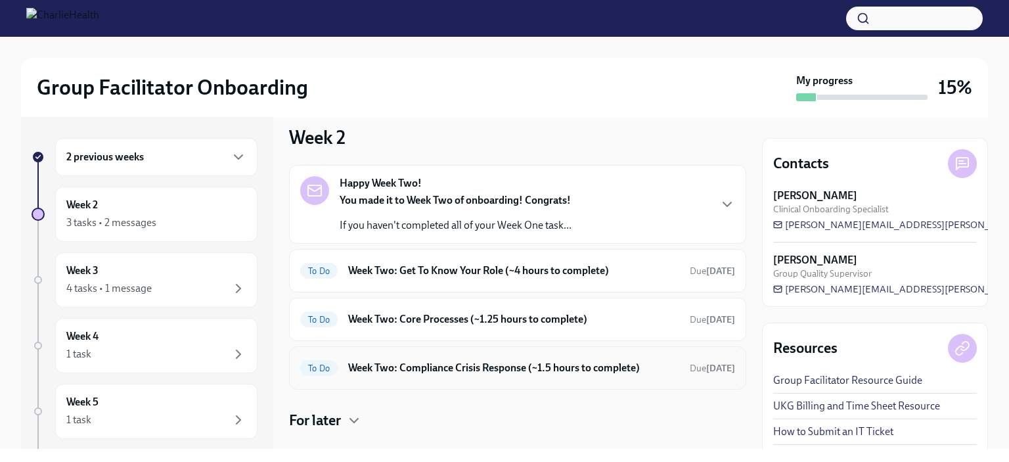
scroll to position [34, 0]
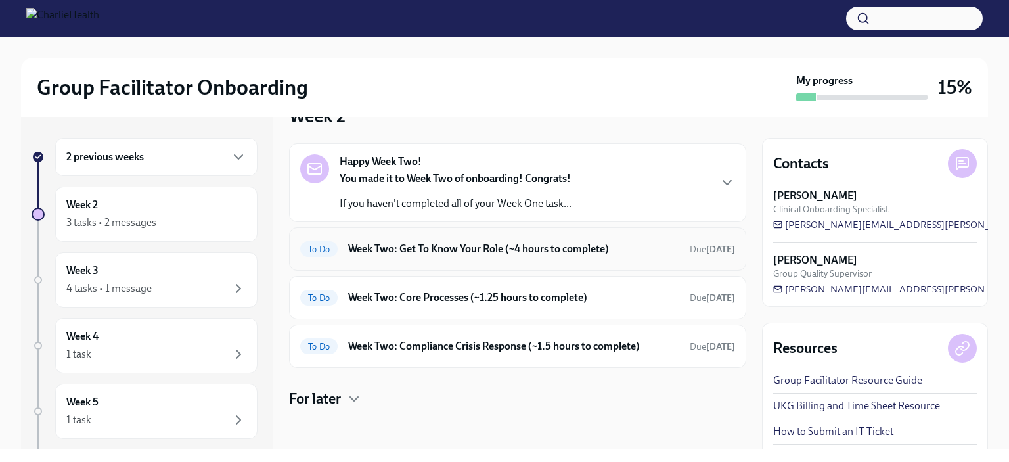
click at [480, 250] on h6 "Week Two: Get To Know Your Role (~4 hours to complete)" at bounding box center [513, 249] width 331 height 14
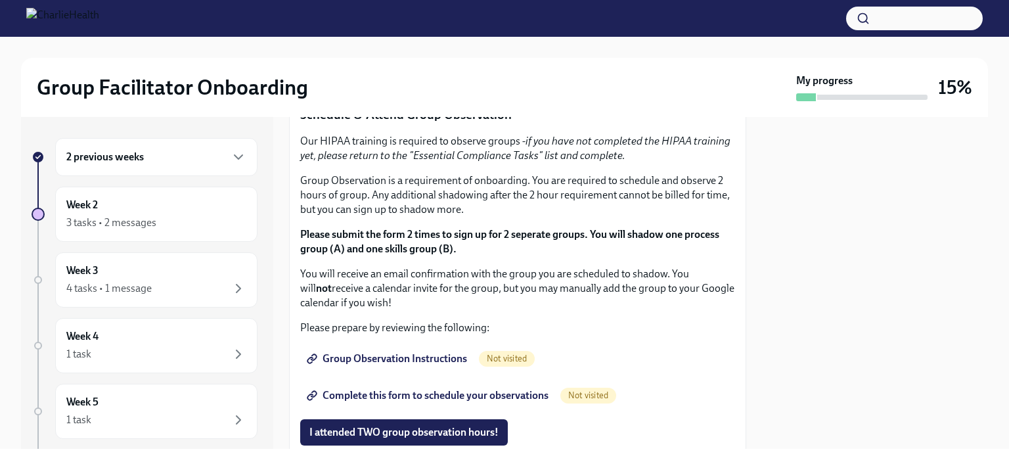
scroll to position [662, 0]
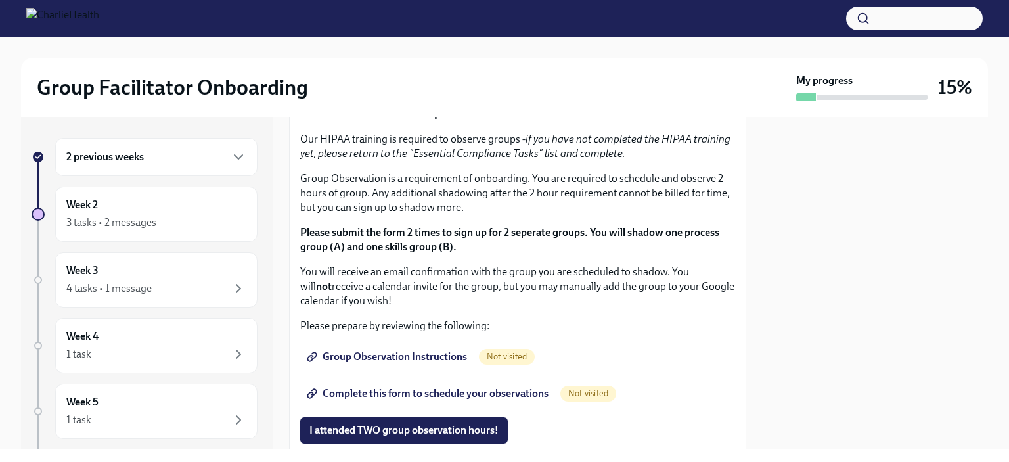
drag, startPoint x: 652, startPoint y: 353, endPoint x: 672, endPoint y: 146, distance: 207.8
click at [672, 146] on div "You've made it to Week Two of Charlie Health onboarding! Congratulations and th…" at bounding box center [517, 159] width 435 height 1052
click at [690, 21] on p "🎓 Click here to access your Docebo!" at bounding box center [517, 14] width 435 height 14
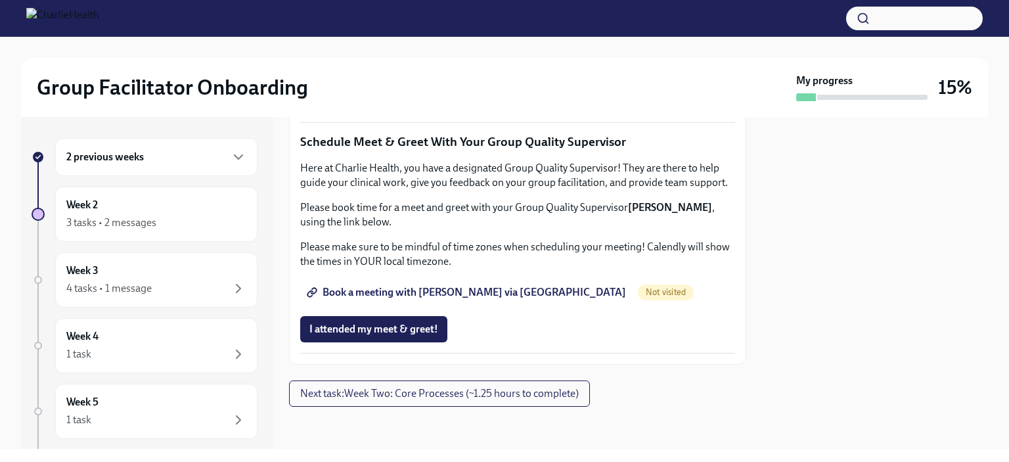
scroll to position [1255, 0]
click at [468, 299] on span "Book a meeting with [PERSON_NAME] via [GEOGRAPHIC_DATA]" at bounding box center [467, 292] width 317 height 13
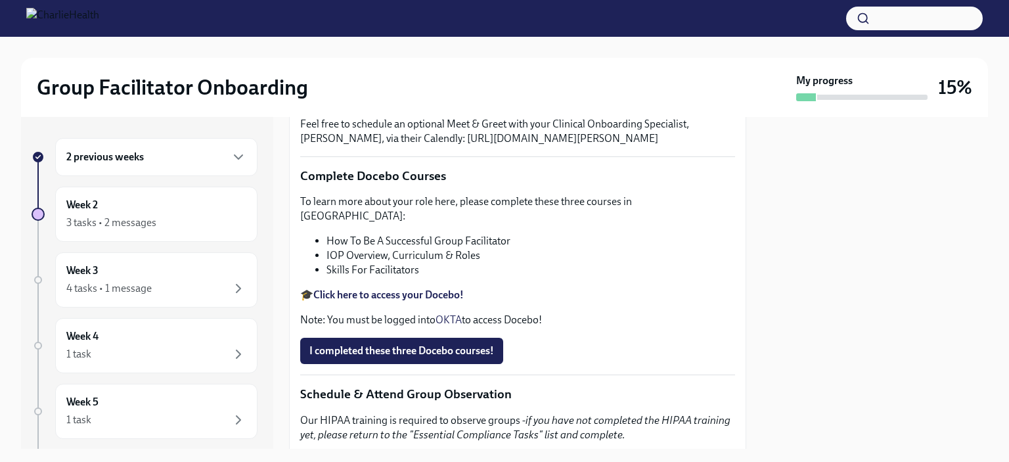
scroll to position [382, 0]
click at [118, 160] on h6 "2 previous weeks" at bounding box center [105, 157] width 78 height 14
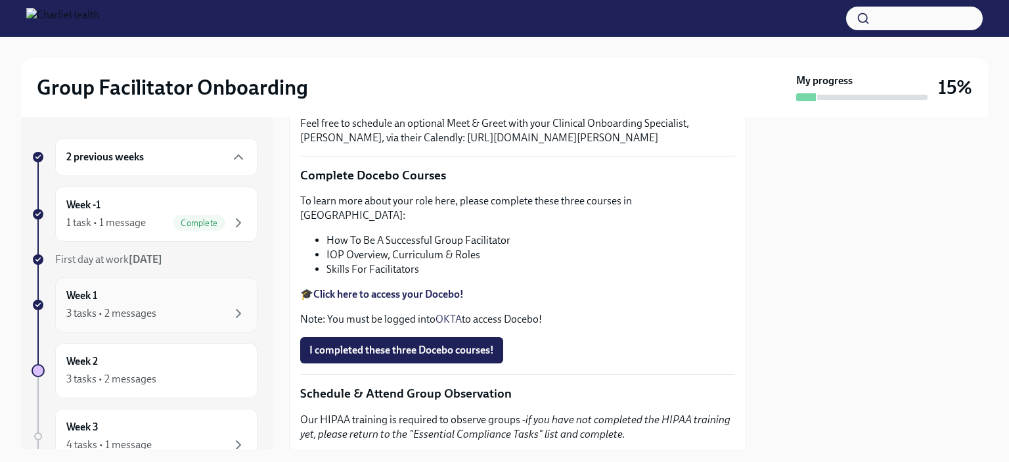
click at [145, 301] on div "Week 1 3 tasks • 2 messages" at bounding box center [156, 304] width 180 height 33
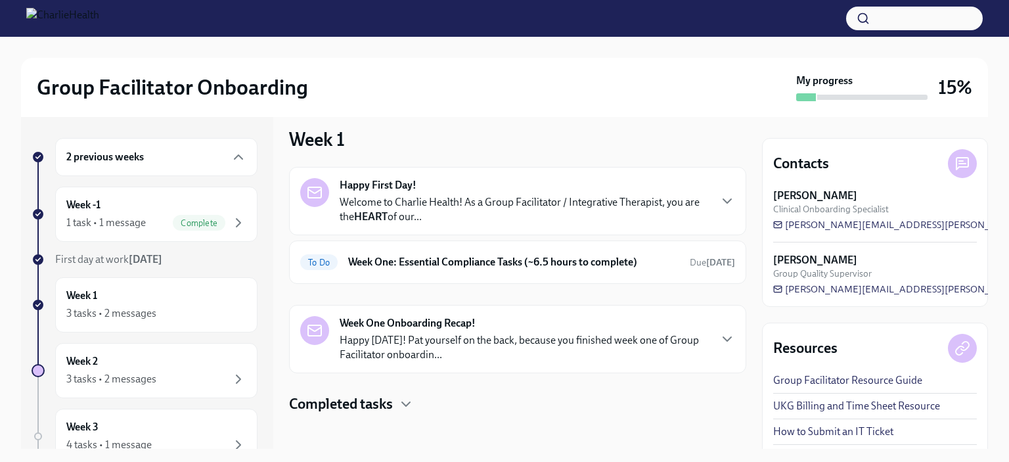
scroll to position [16, 0]
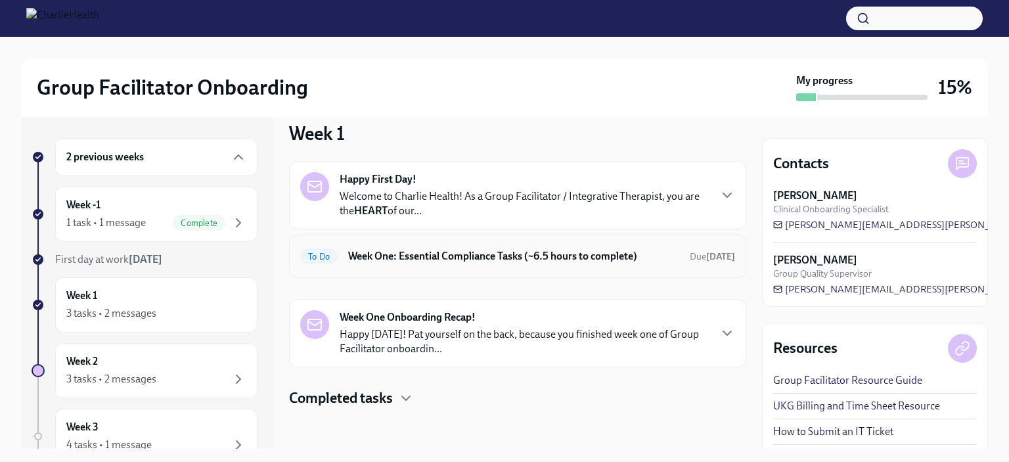
click at [556, 254] on h6 "Week One: Essential Compliance Tasks (~6.5 hours to complete)" at bounding box center [513, 256] width 331 height 14
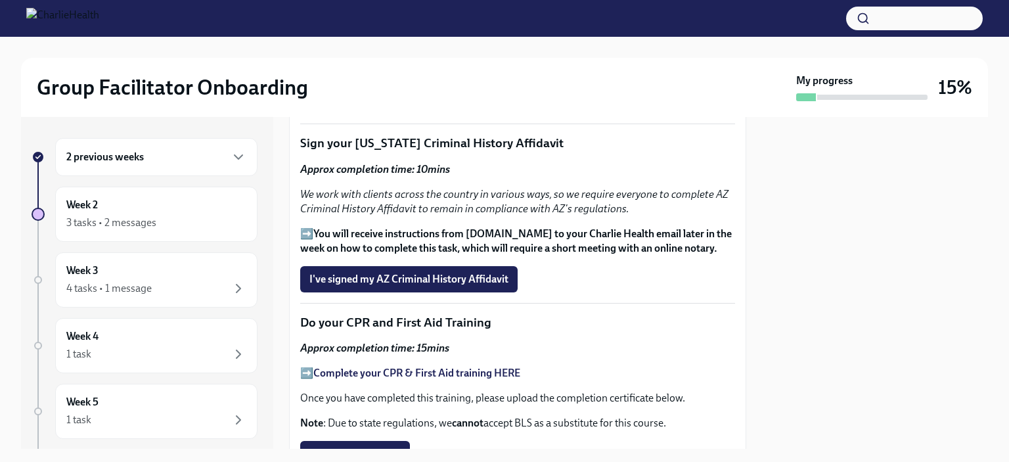
scroll to position [1682, 0]
